Goal: Task Accomplishment & Management: Use online tool/utility

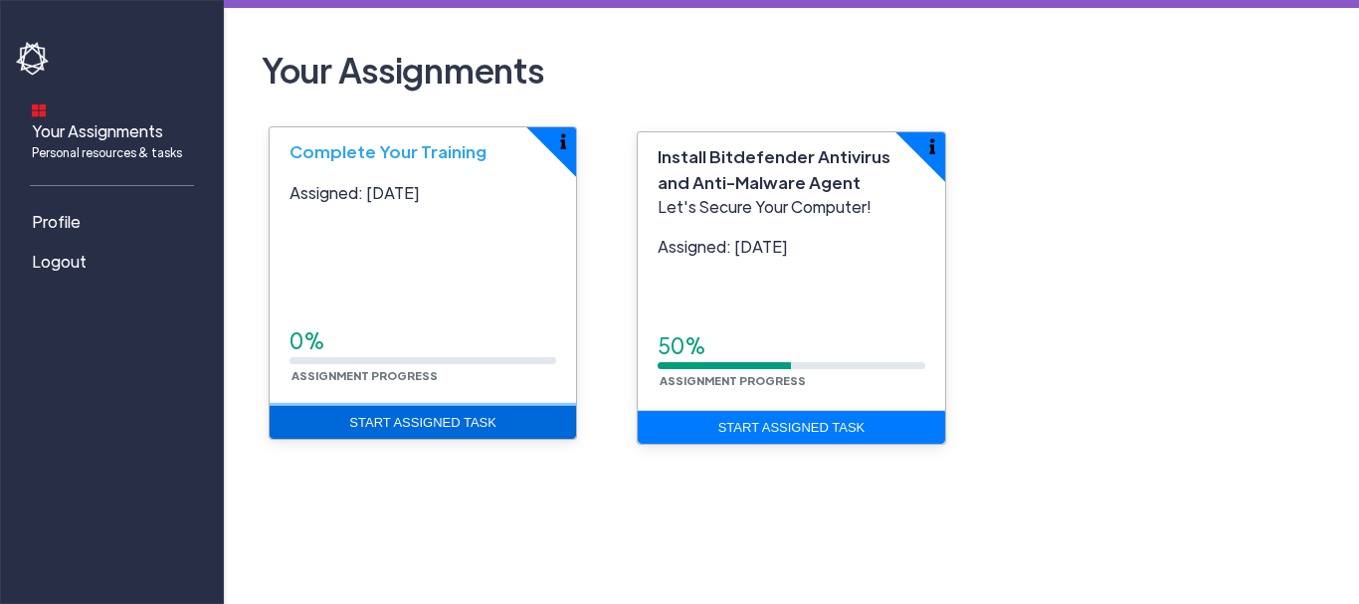
click at [482, 428] on link "Start Assigned Task" at bounding box center [423, 423] width 306 height 34
